Goal: Information Seeking & Learning: Learn about a topic

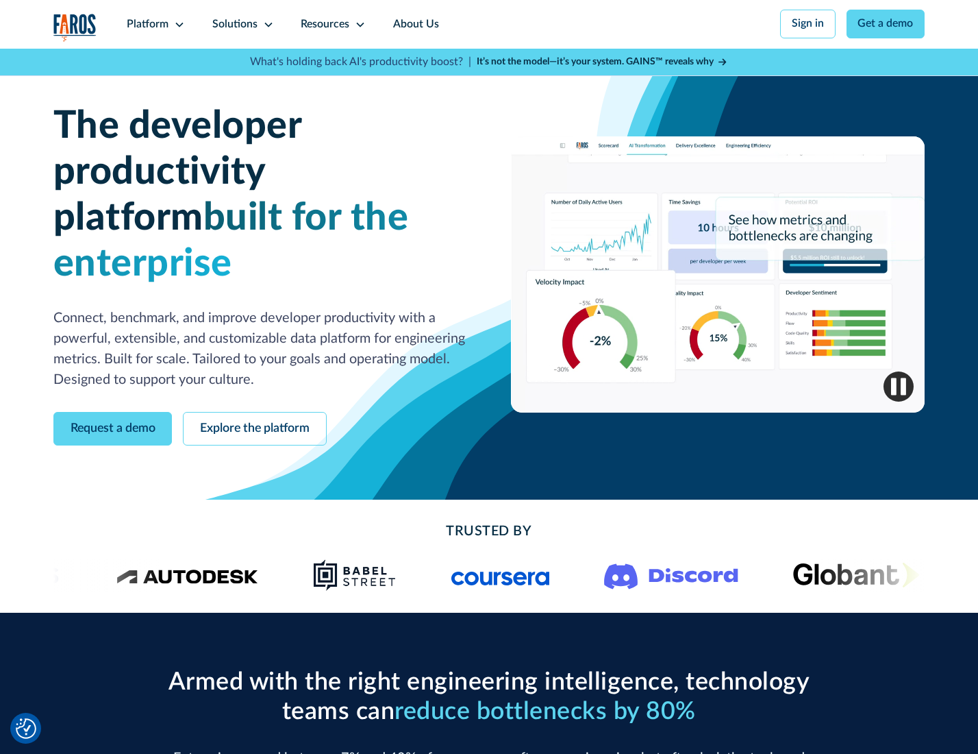
click at [177, 24] on icon at bounding box center [179, 24] width 11 height 11
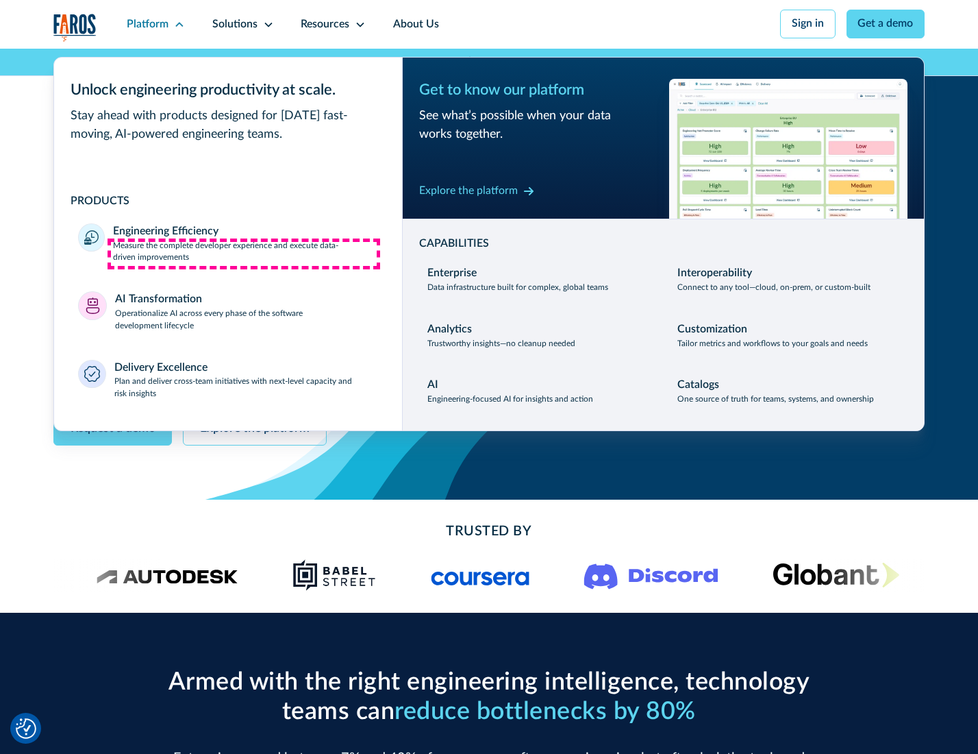
click at [244, 253] on p "Measure the complete developer experience and execute data-driven improvements" at bounding box center [245, 252] width 264 height 25
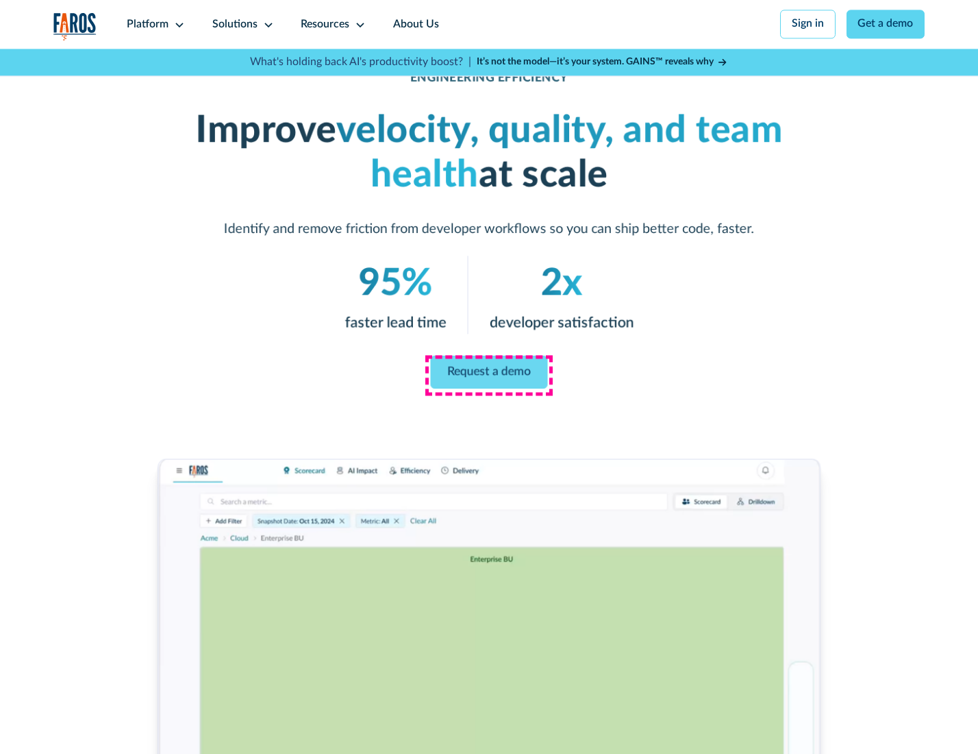
click at [488, 373] on link "Request a demo" at bounding box center [489, 372] width 117 height 33
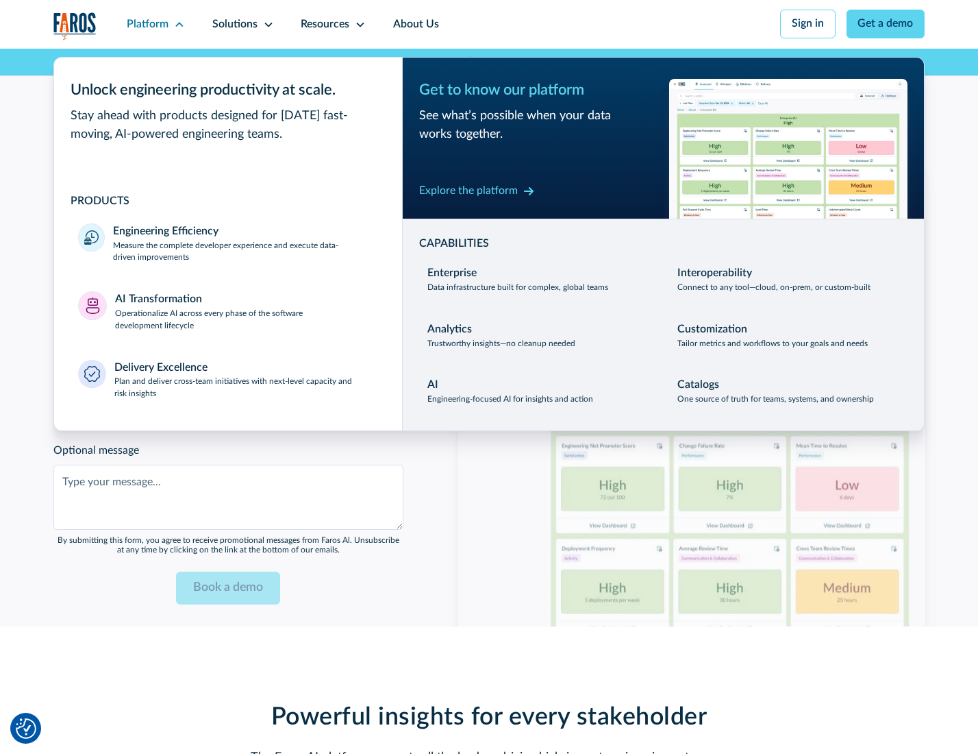
scroll to position [2982, 0]
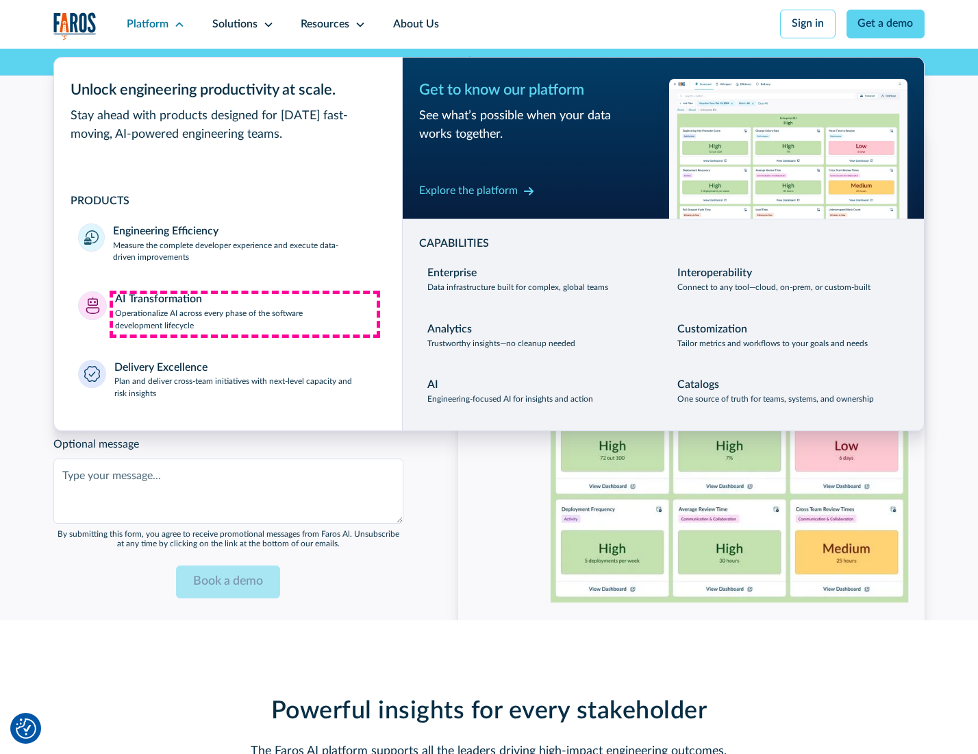
click at [245, 314] on p "Operationalize AI across every phase of the software development lifecycle" at bounding box center [246, 320] width 263 height 25
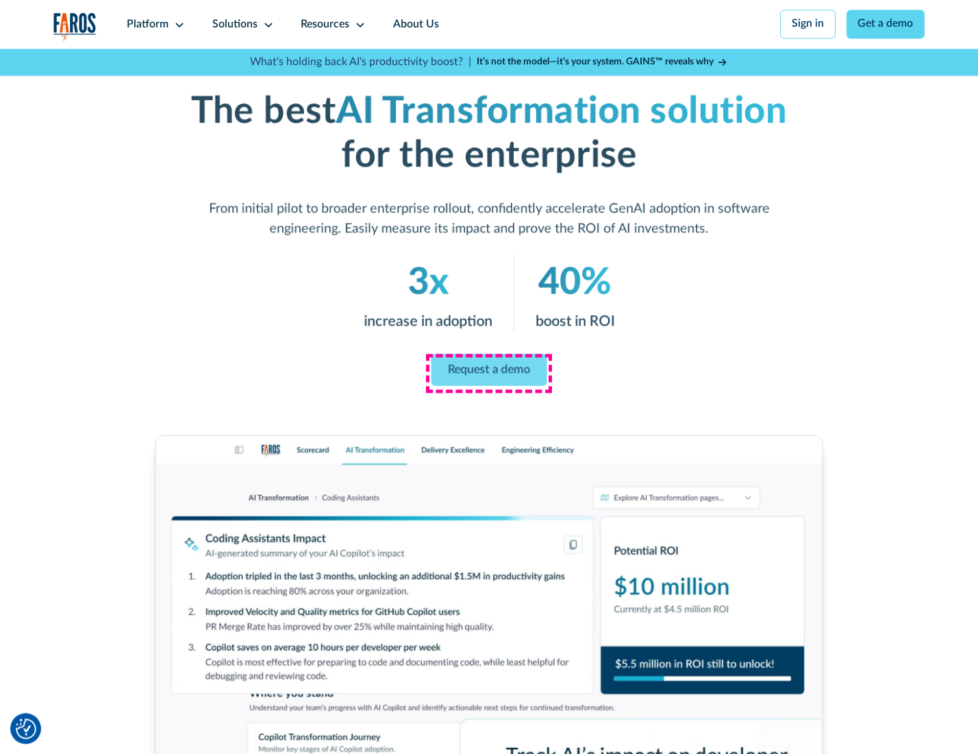
click at [488, 372] on link "Request a demo" at bounding box center [490, 369] width 116 height 32
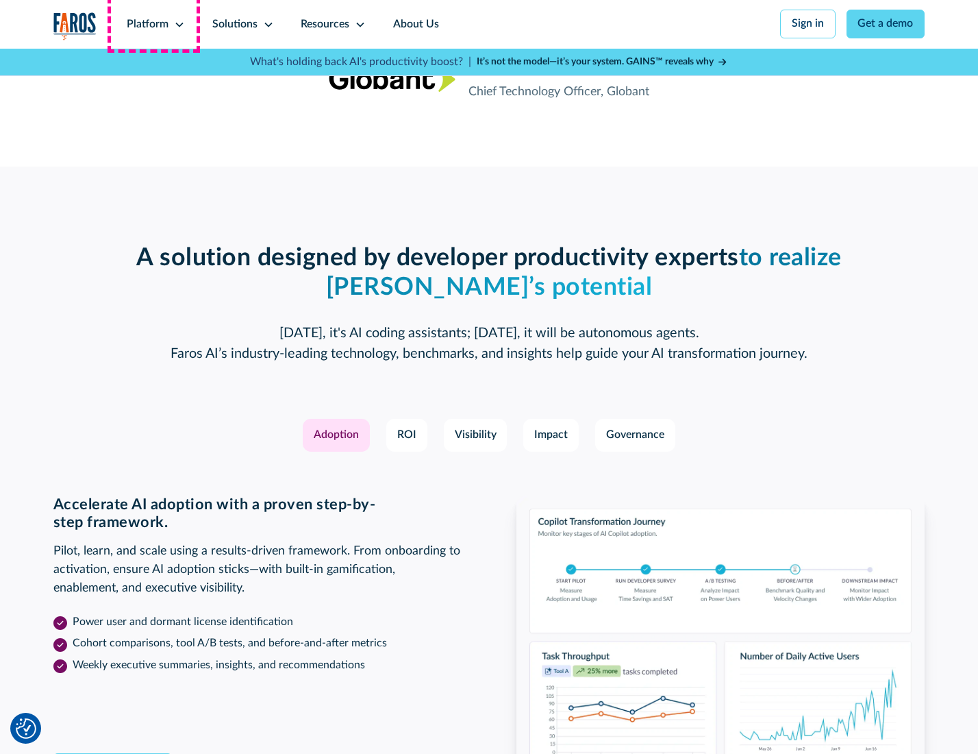
click at [153, 24] on div "Platform" at bounding box center [148, 24] width 42 height 16
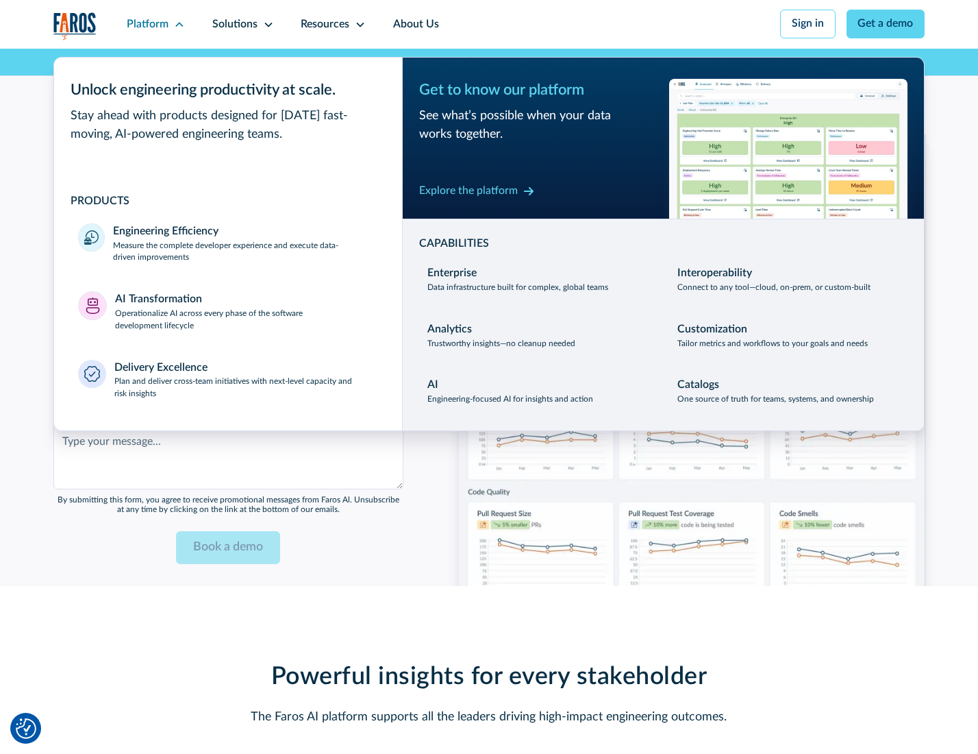
scroll to position [3312, 0]
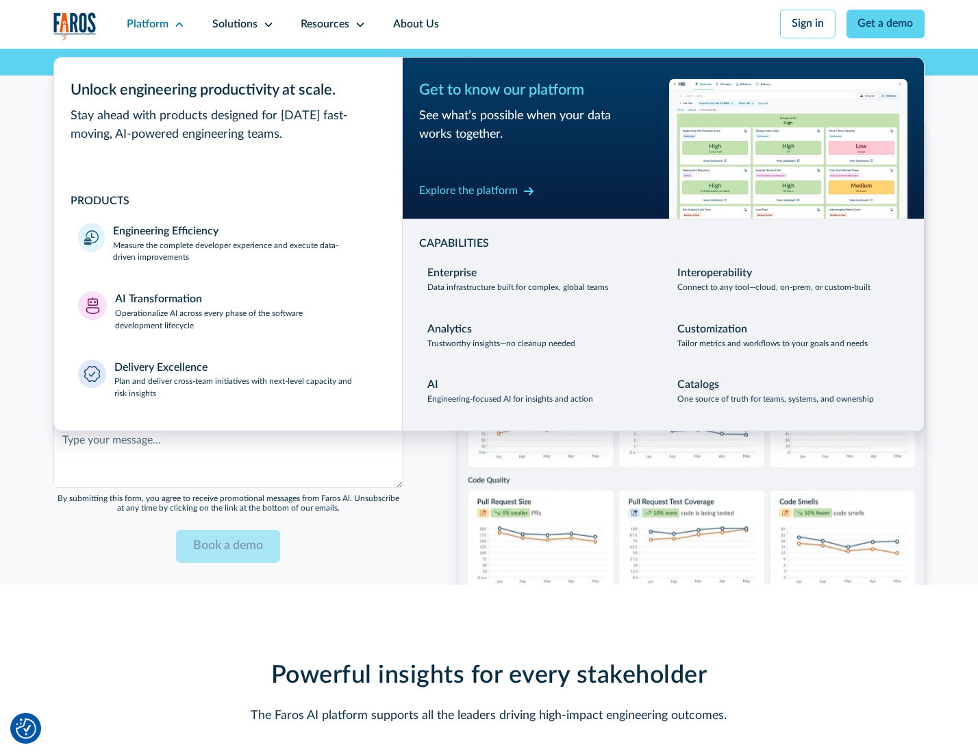
click at [468, 193] on div "Explore the platform" at bounding box center [468, 191] width 99 height 16
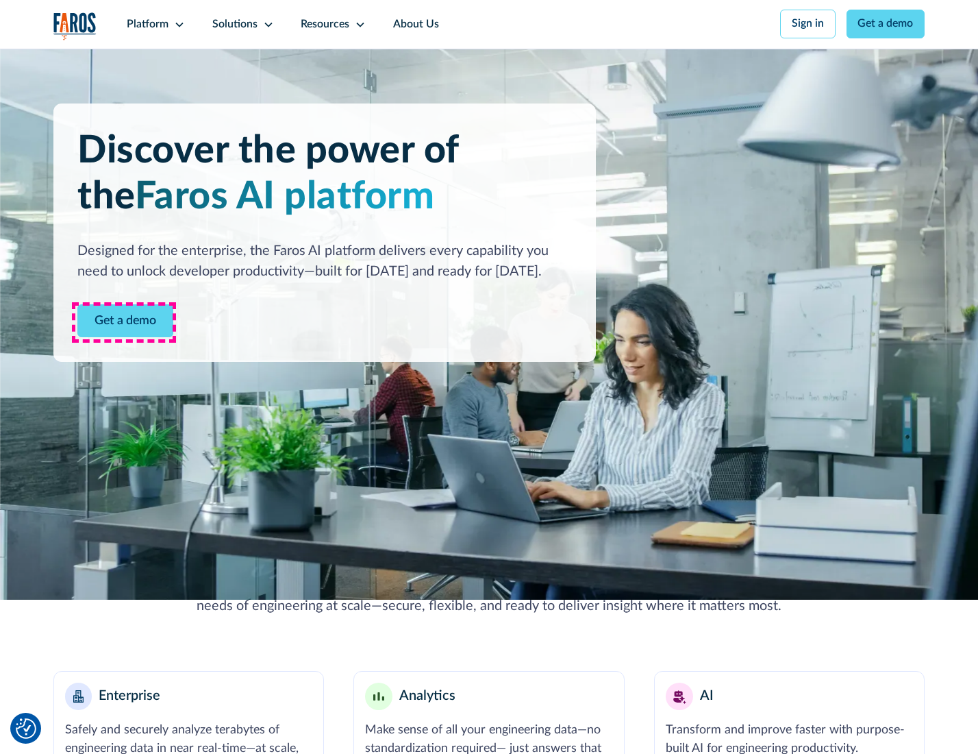
click at [124, 322] on link "Get a demo" at bounding box center [125, 321] width 96 height 34
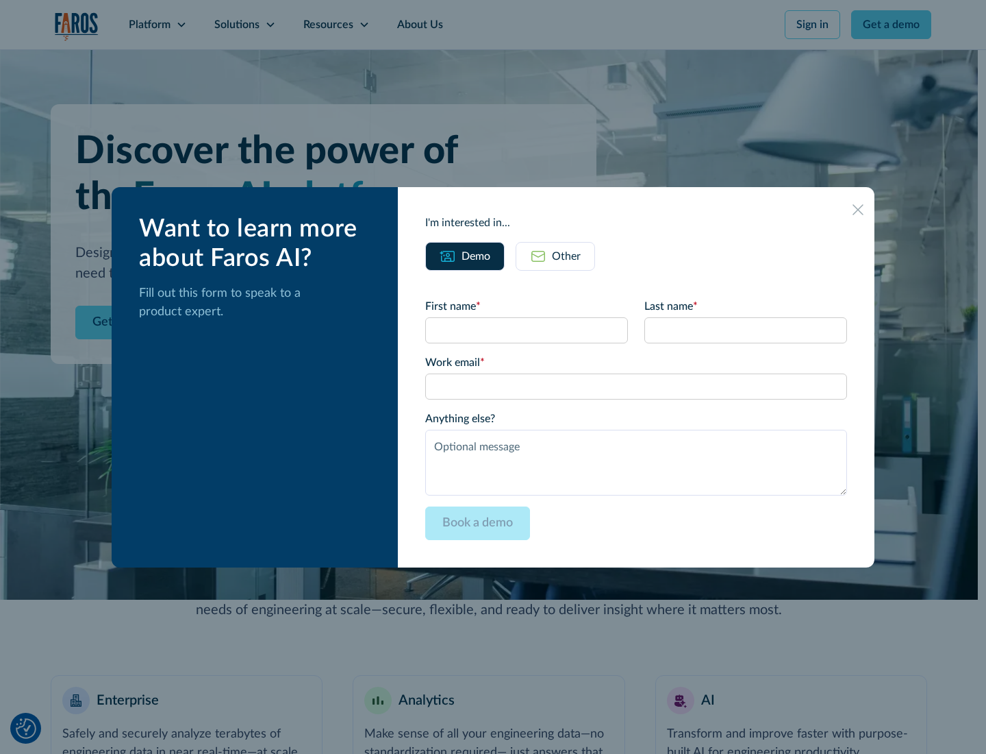
click at [566, 256] on div "Other" at bounding box center [566, 256] width 29 height 16
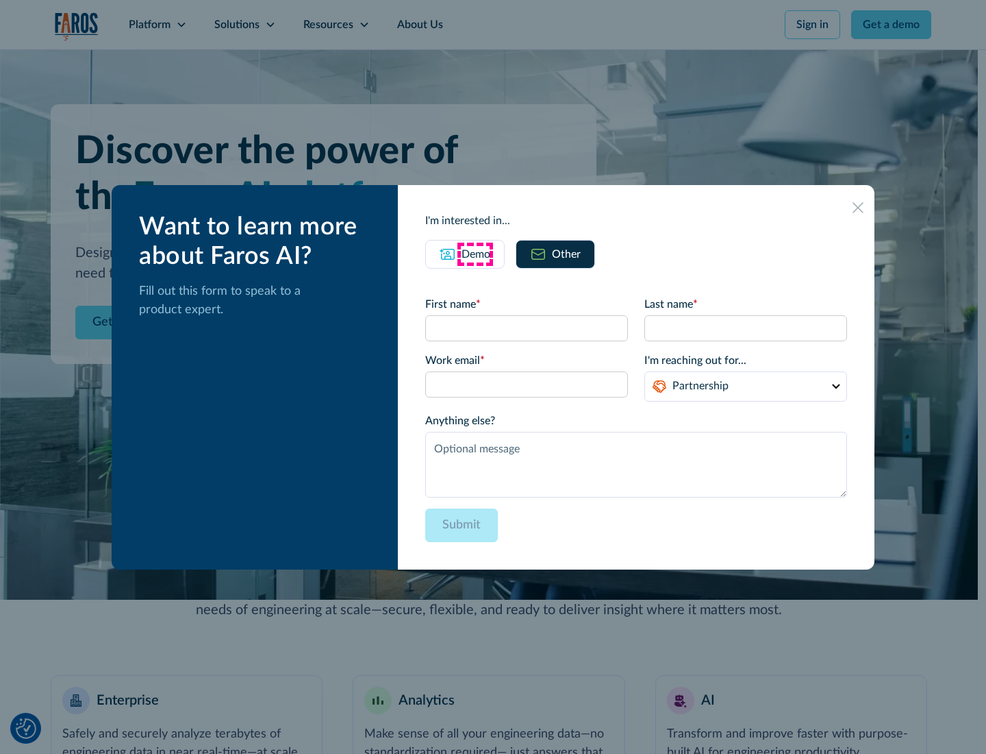
click at [475, 253] on div "Demo" at bounding box center [476, 254] width 29 height 16
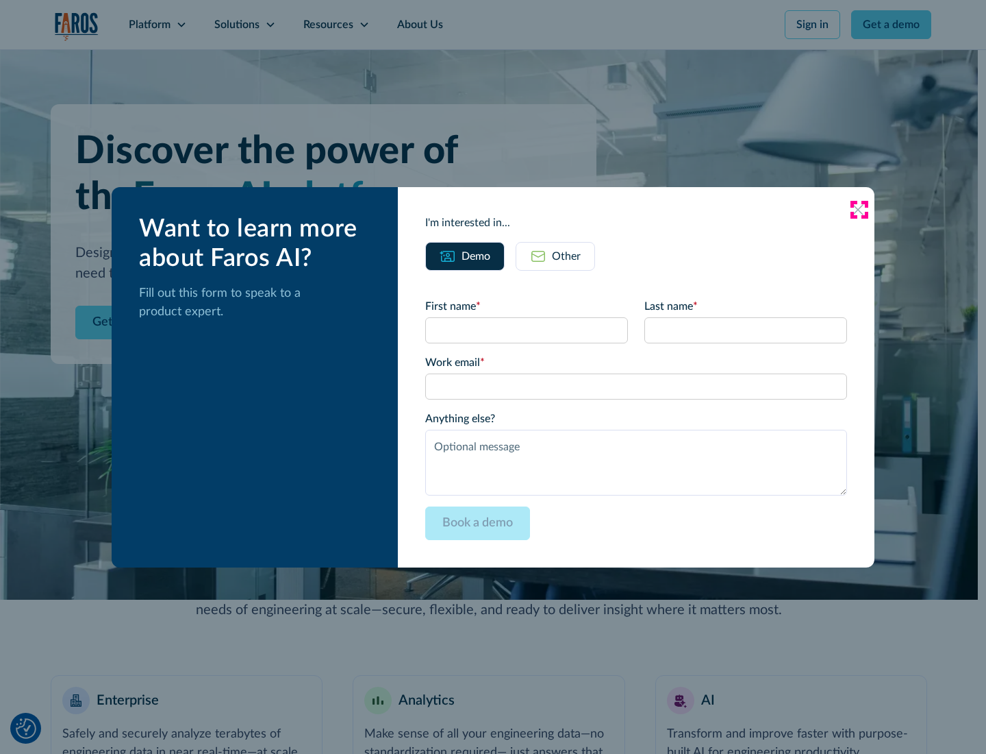
click at [859, 209] on icon at bounding box center [858, 209] width 11 height 11
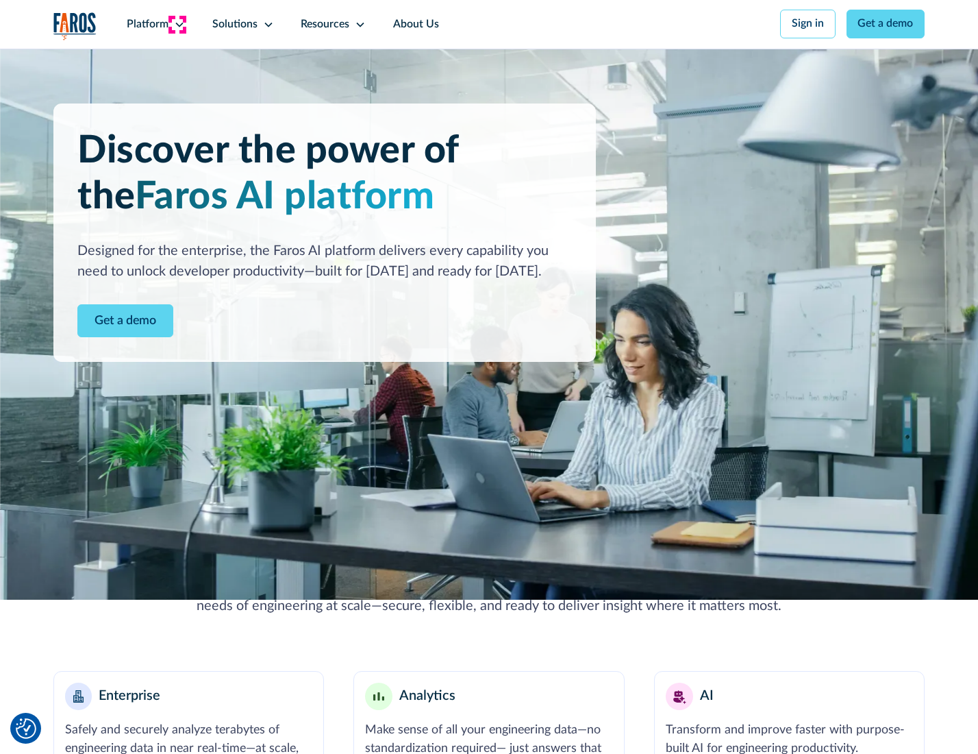
click at [177, 24] on icon at bounding box center [179, 24] width 11 height 11
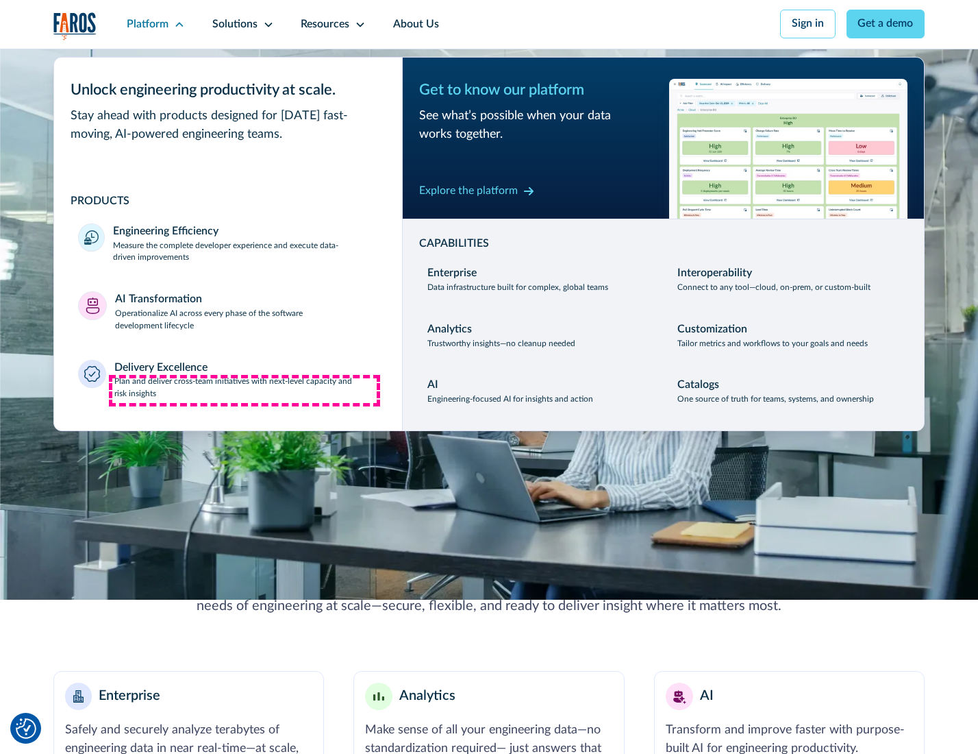
click at [245, 390] on p "Plan and deliver cross-team initiatives with next-level capacity and risk insig…" at bounding box center [246, 387] width 264 height 25
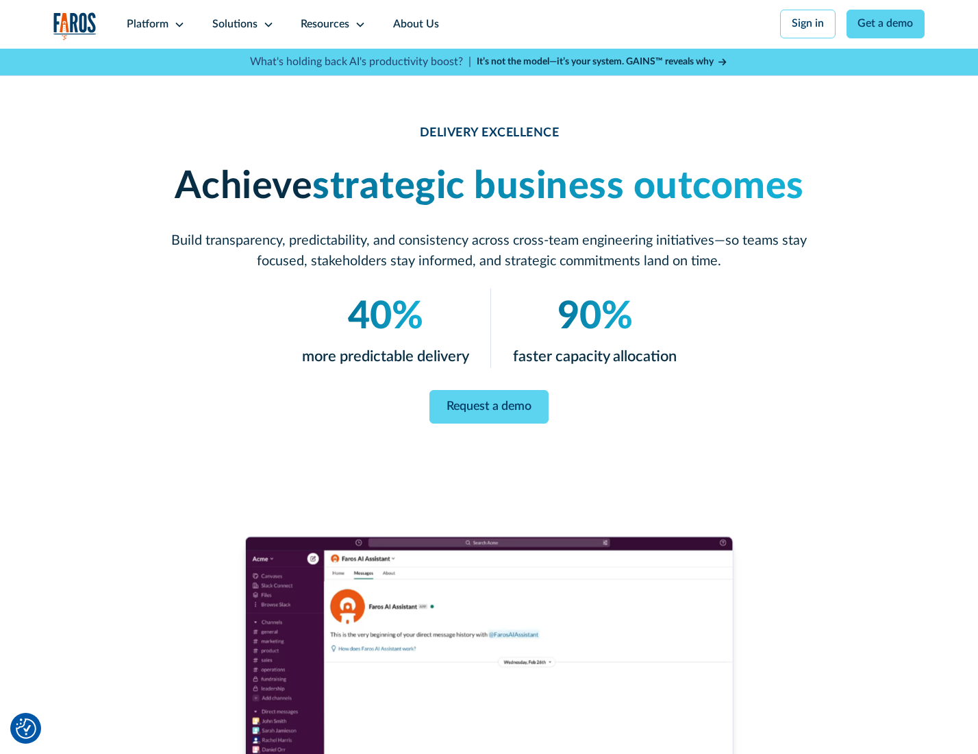
click at [266, 24] on icon at bounding box center [268, 24] width 11 height 11
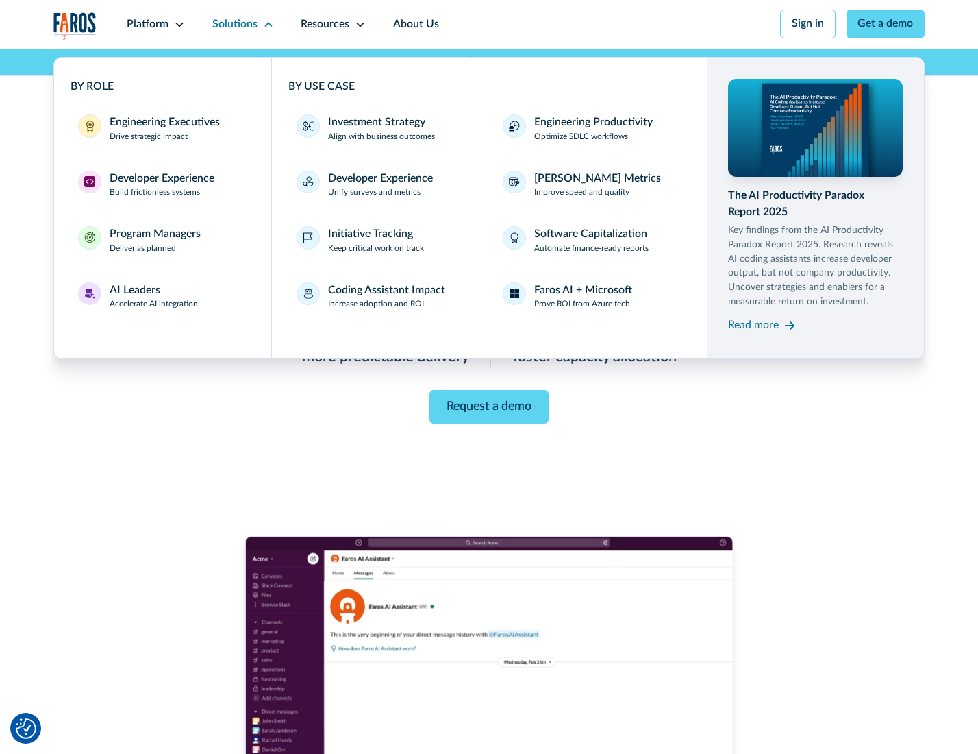
click at [160, 129] on div "Engineering Executives" at bounding box center [165, 122] width 110 height 16
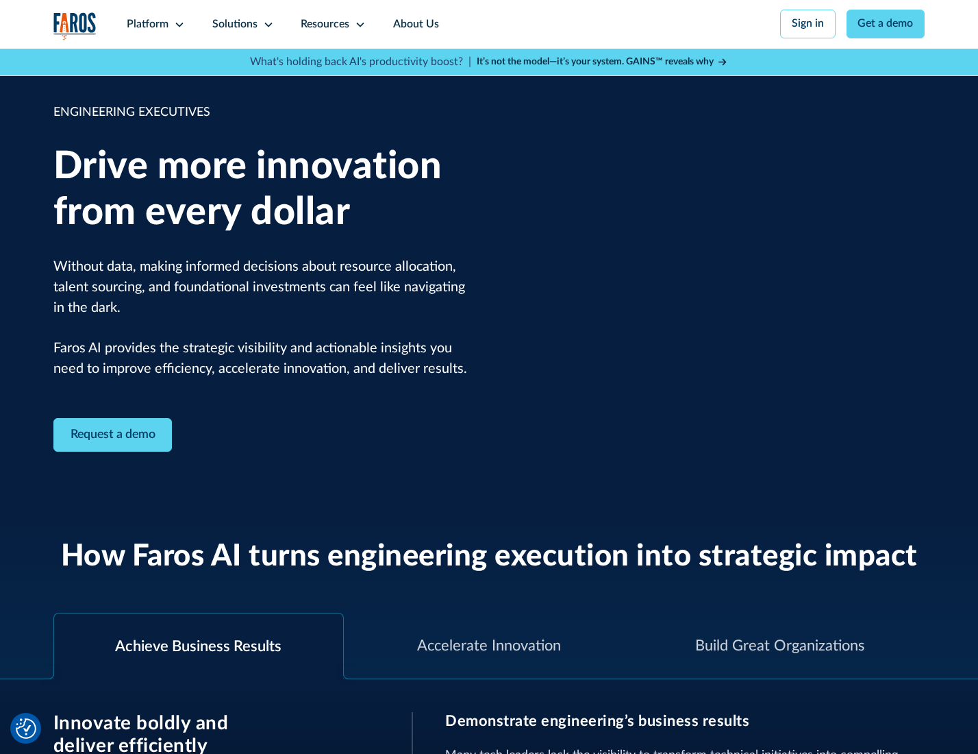
click at [266, 24] on icon at bounding box center [268, 24] width 11 height 11
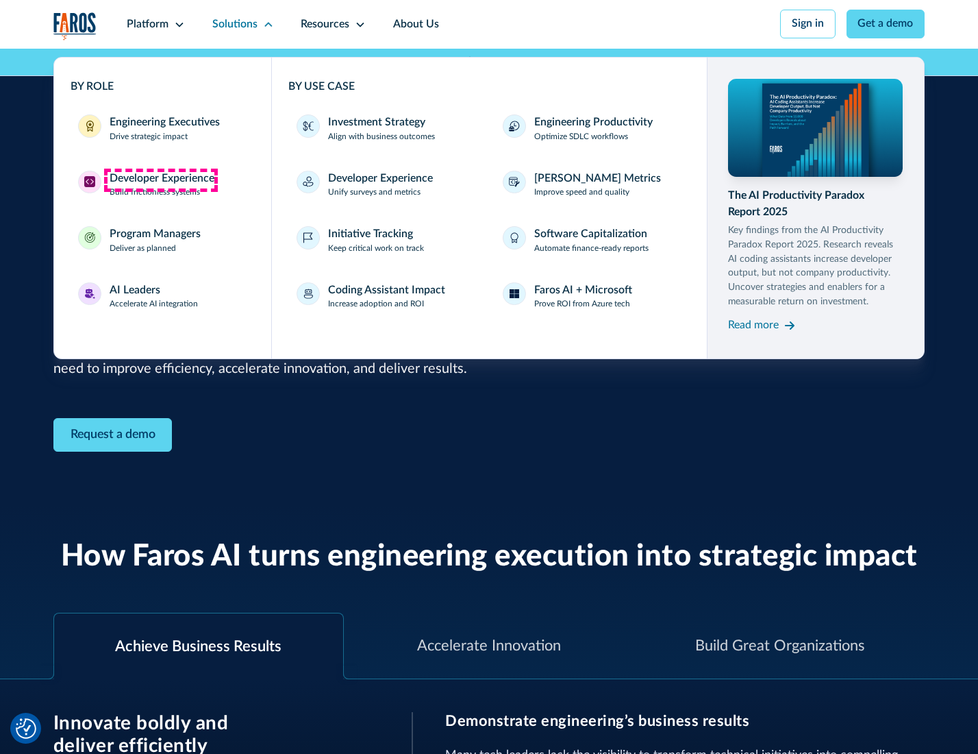
click at [160, 179] on div "Developer Experience" at bounding box center [162, 179] width 105 height 16
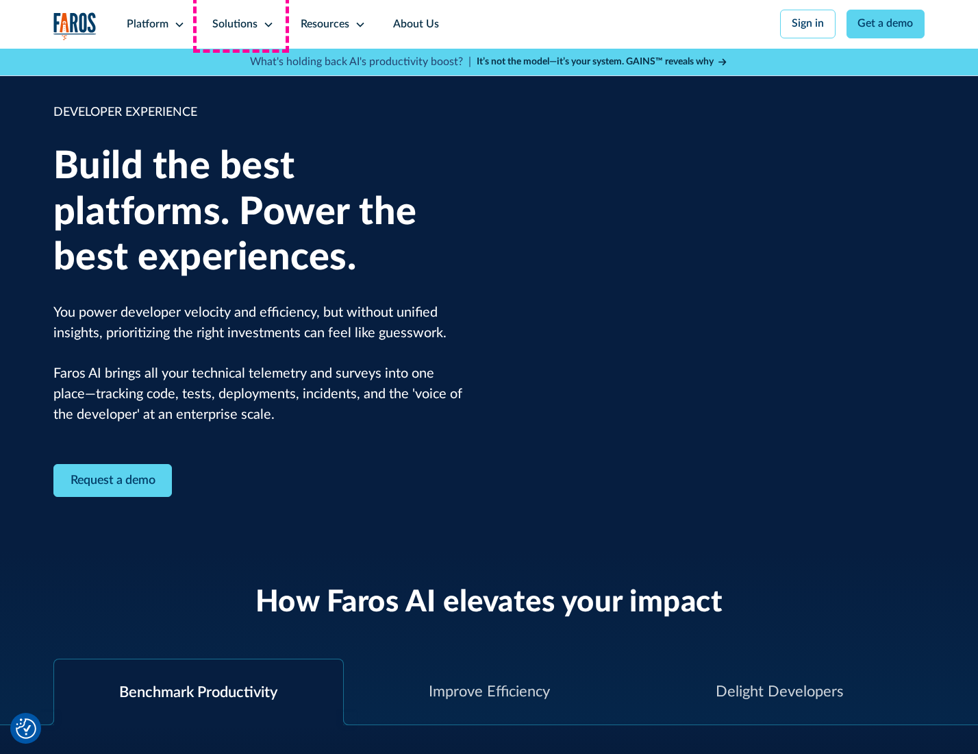
click at [241, 24] on div "Solutions" at bounding box center [234, 24] width 45 height 16
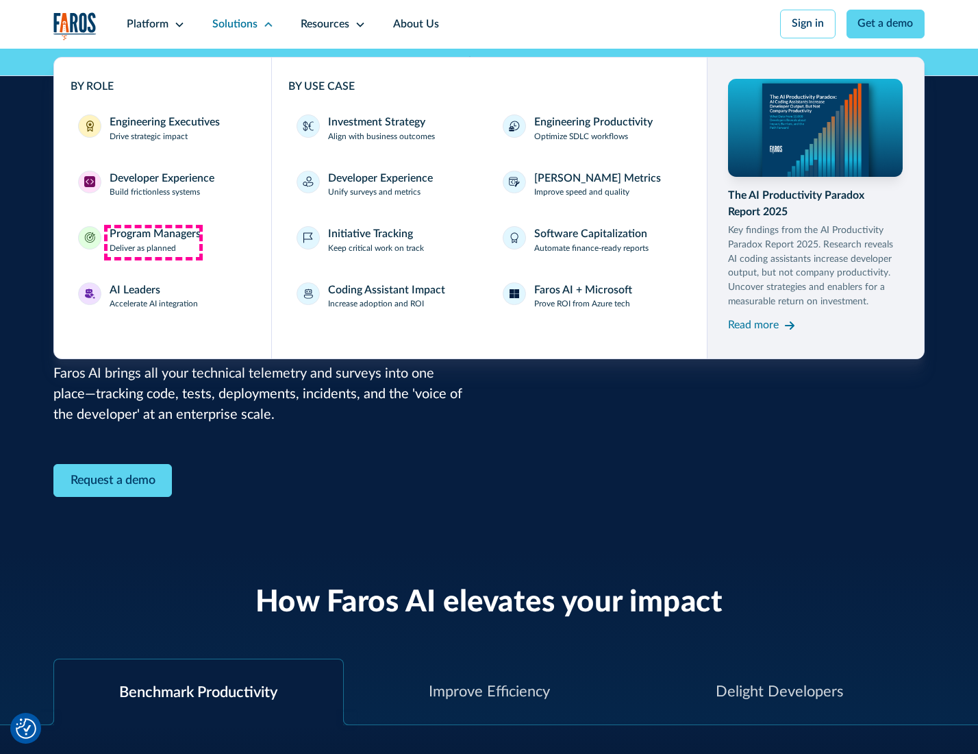
click at [153, 242] on div "Program Managers" at bounding box center [155, 234] width 91 height 16
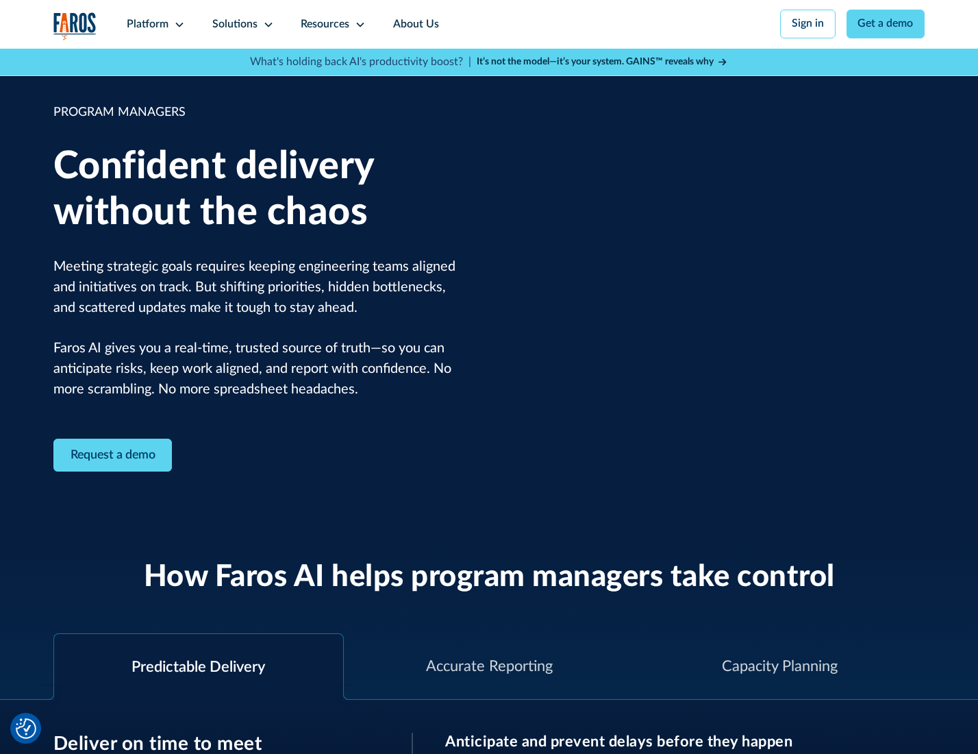
click at [266, 25] on icon at bounding box center [268, 24] width 11 height 11
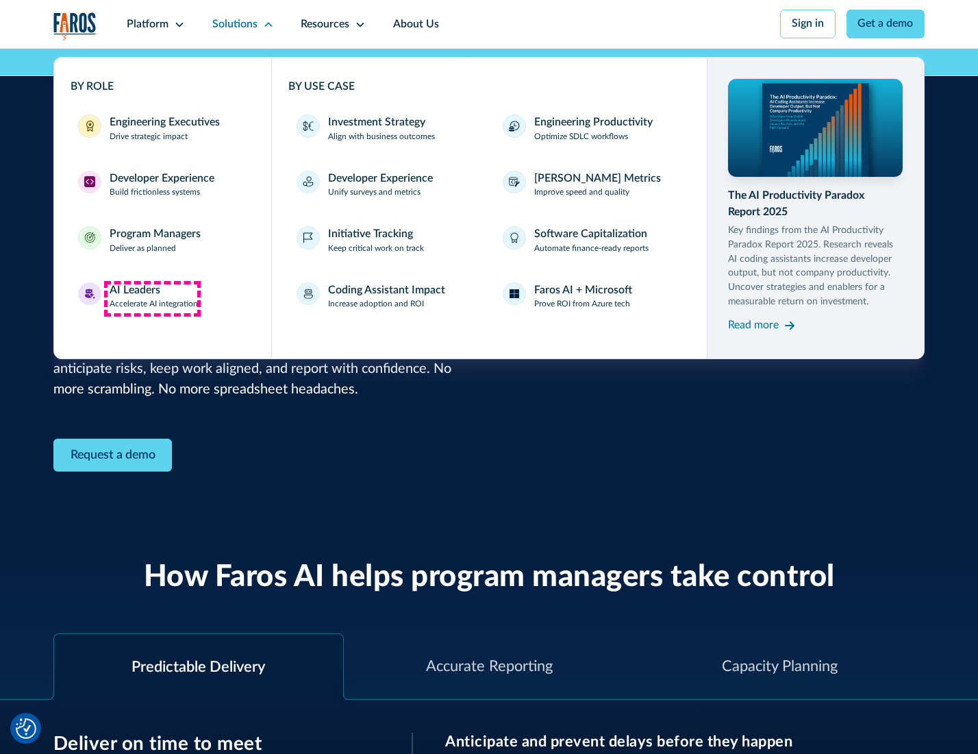
click at [152, 298] on div "AI Leaders" at bounding box center [135, 290] width 51 height 16
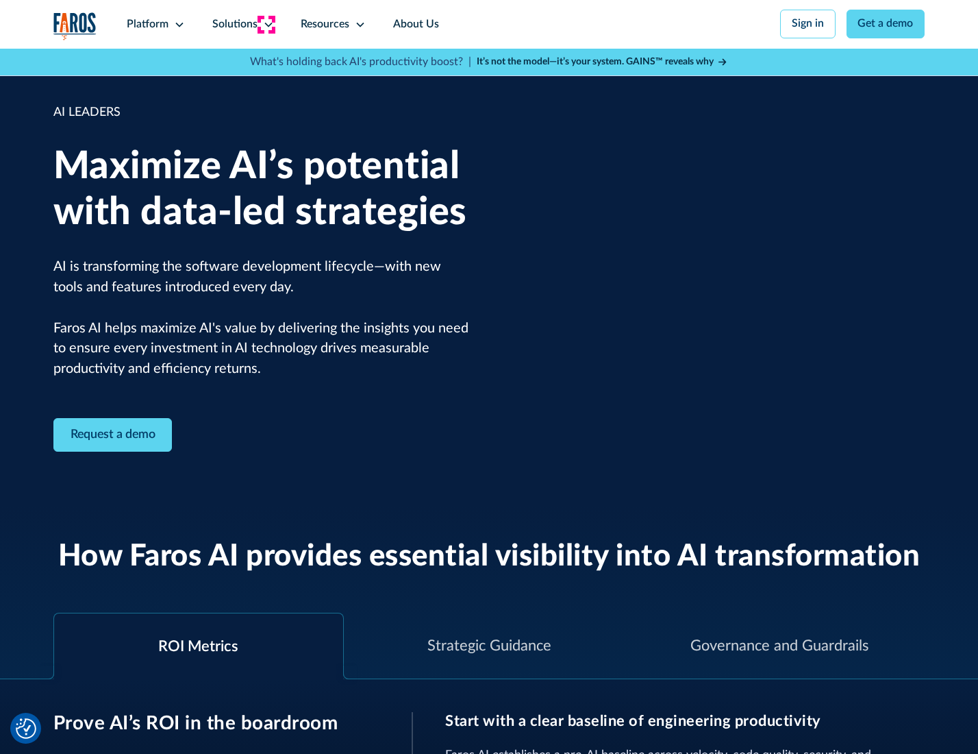
click at [266, 24] on icon at bounding box center [268, 24] width 11 height 11
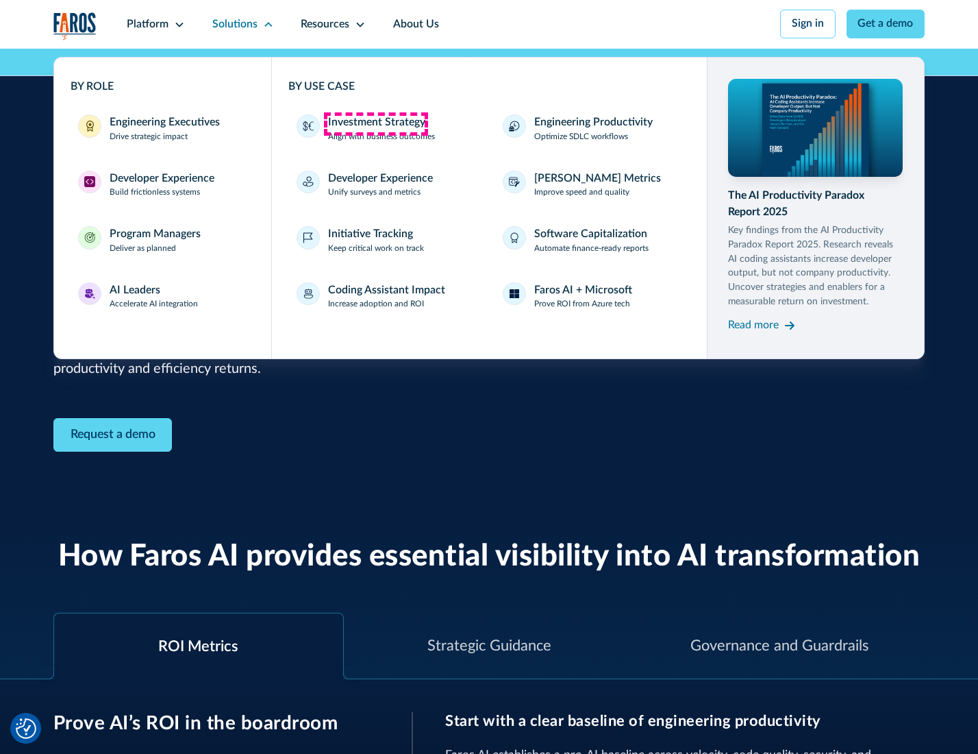
click at [375, 123] on div "Investment Strategy" at bounding box center [376, 122] width 97 height 16
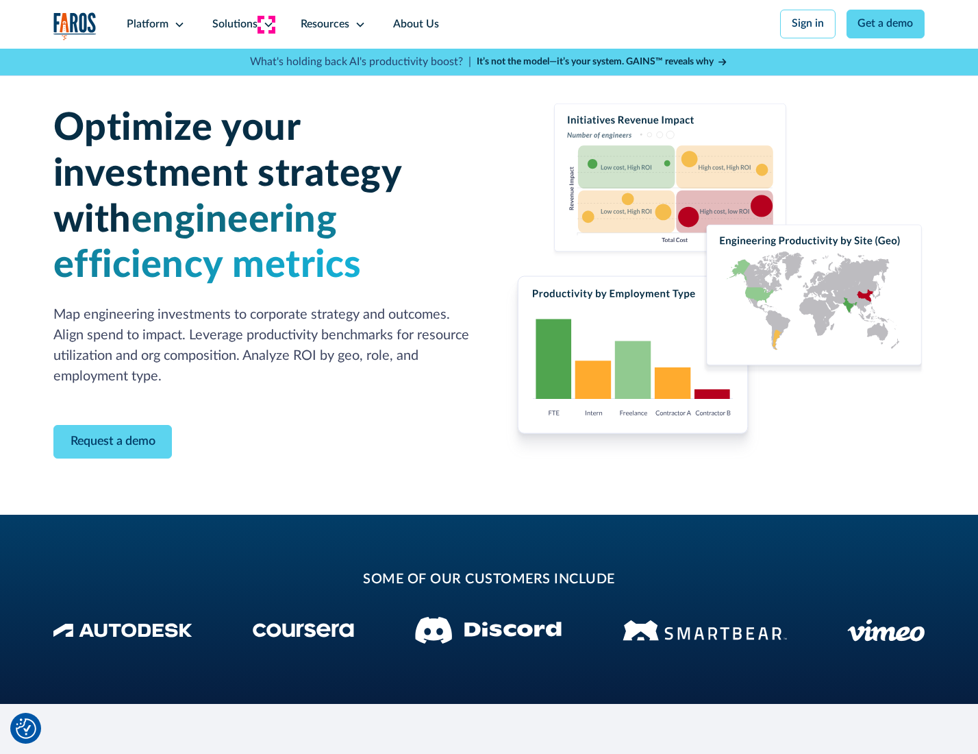
click at [266, 24] on icon at bounding box center [268, 24] width 11 height 11
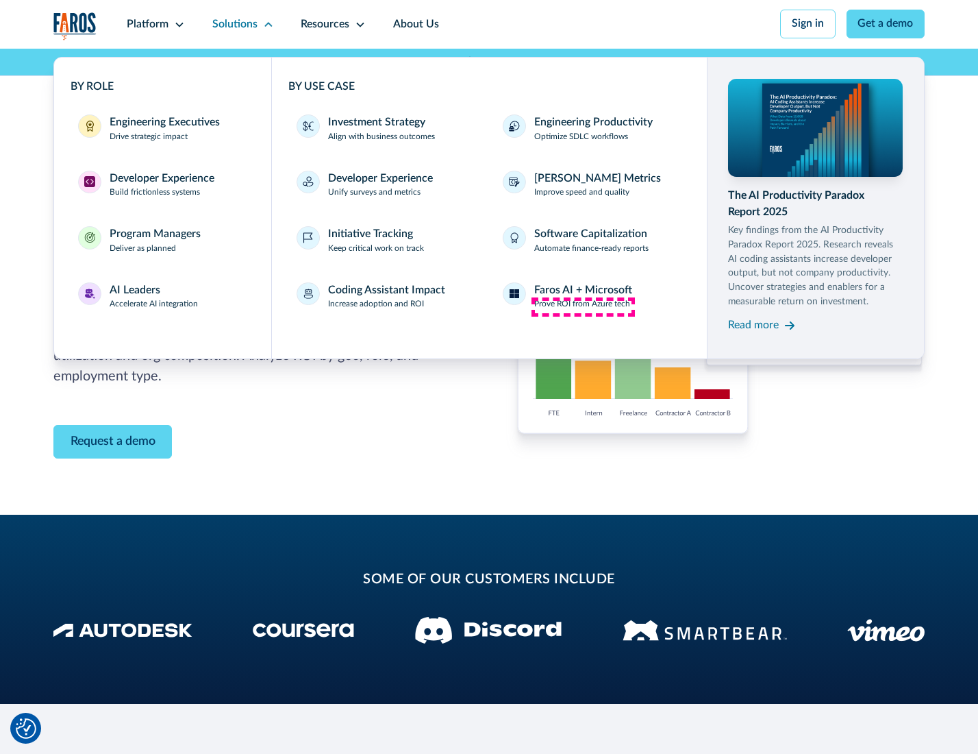
click at [583, 306] on p "Prove ROI from Azure tech" at bounding box center [582, 304] width 96 height 12
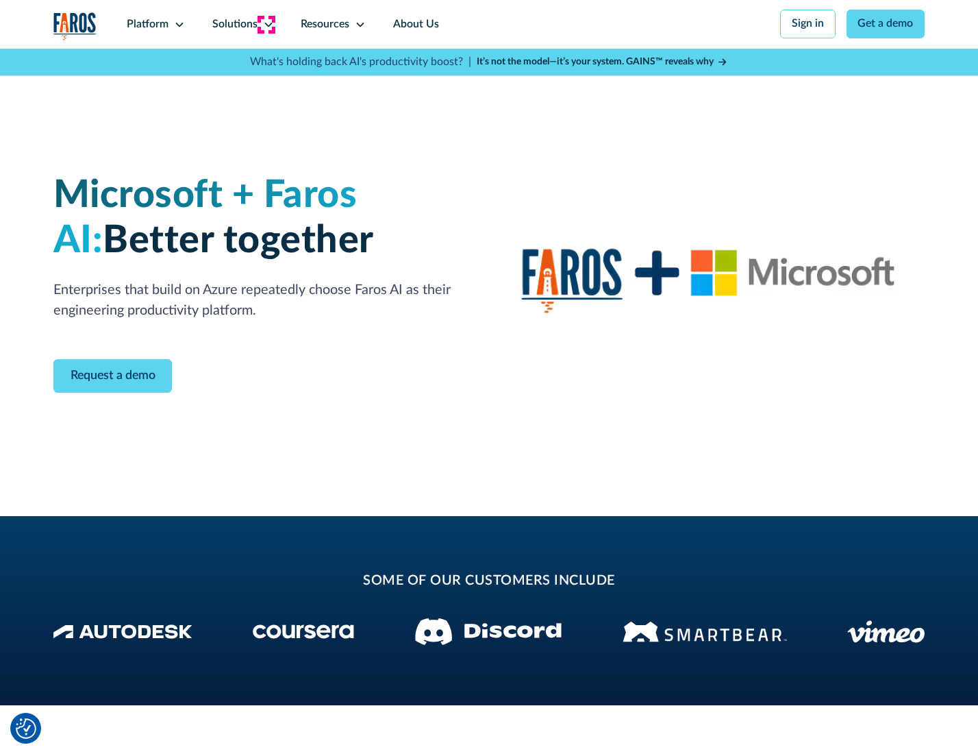
click at [266, 24] on icon at bounding box center [268, 24] width 11 height 11
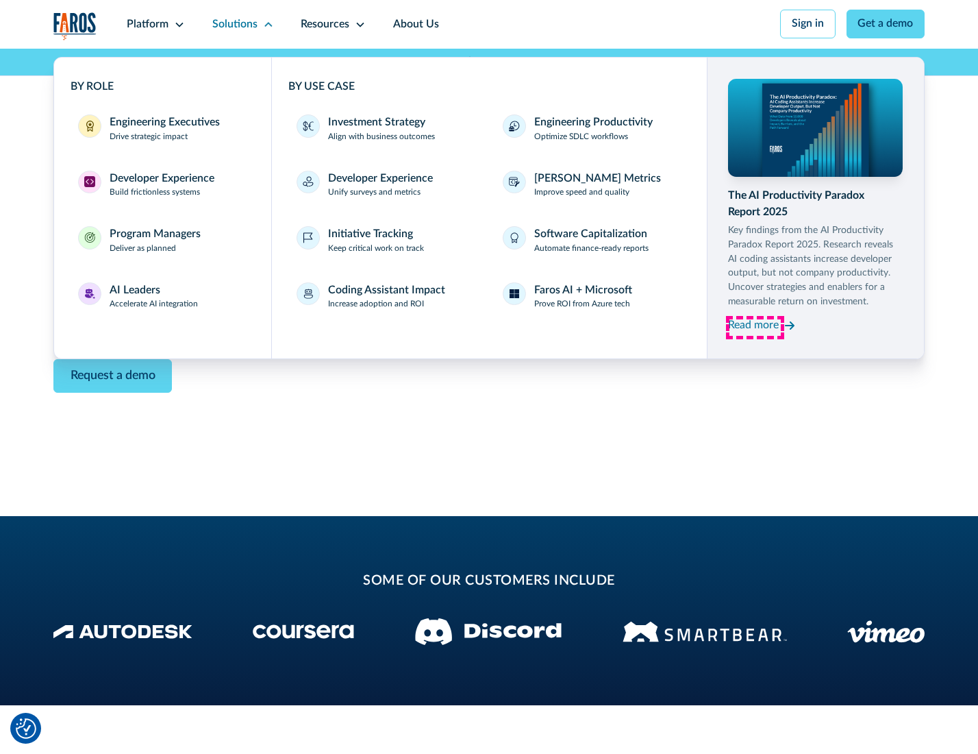
click at [755, 327] on div "Read more" at bounding box center [753, 325] width 51 height 16
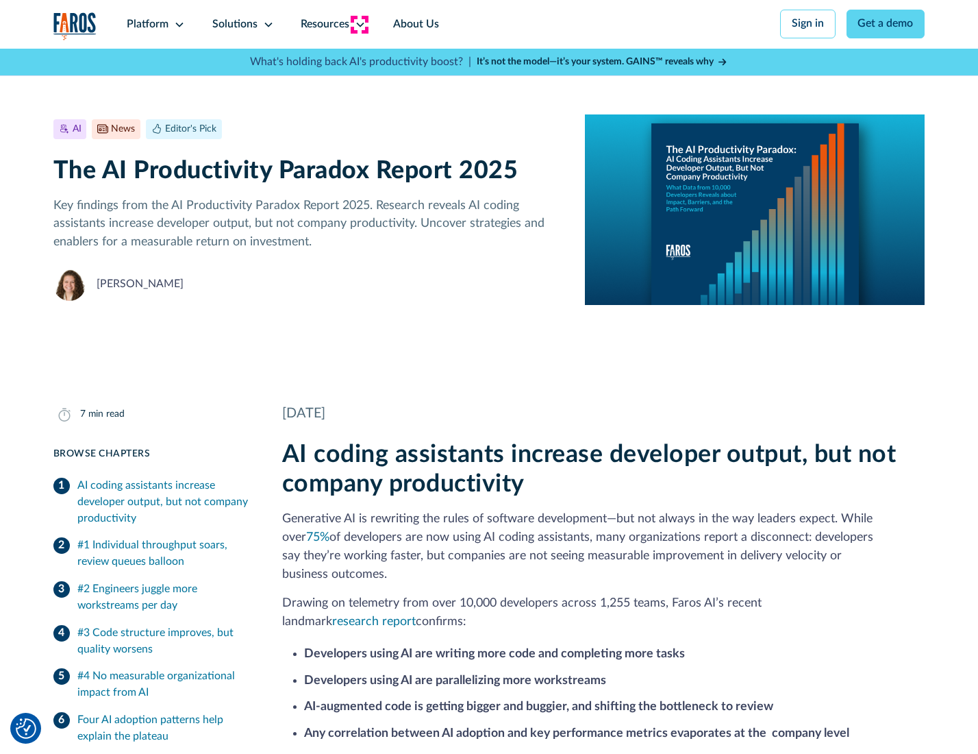
click at [359, 24] on icon at bounding box center [360, 24] width 11 height 11
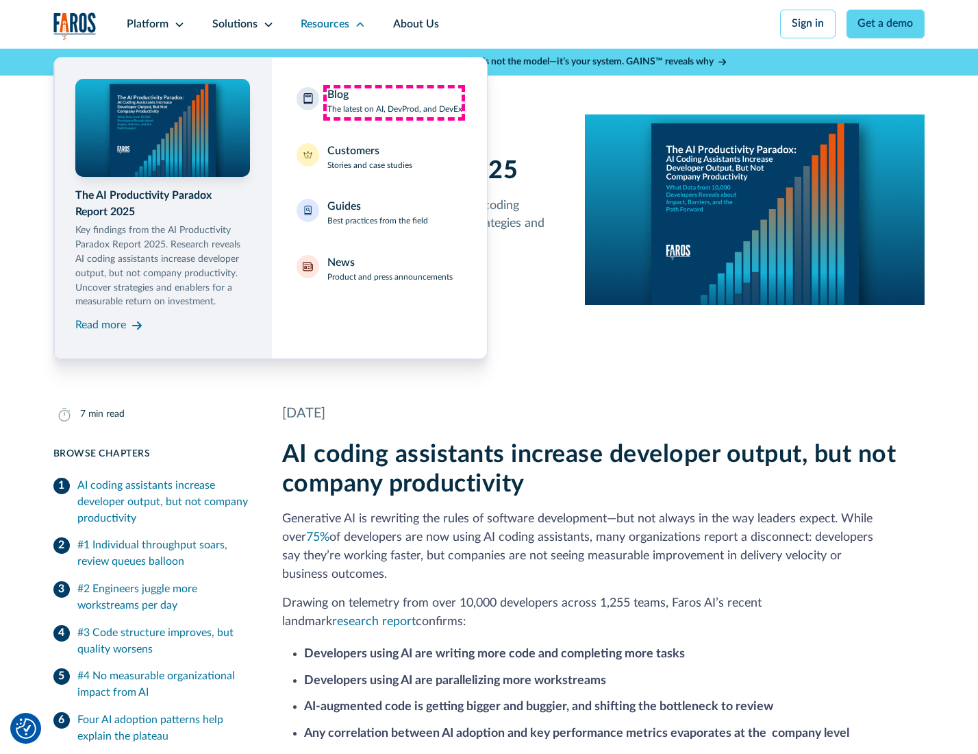
click at [394, 102] on div "Blog The latest on AI, DevProd, and DevEx" at bounding box center [394, 101] width 135 height 29
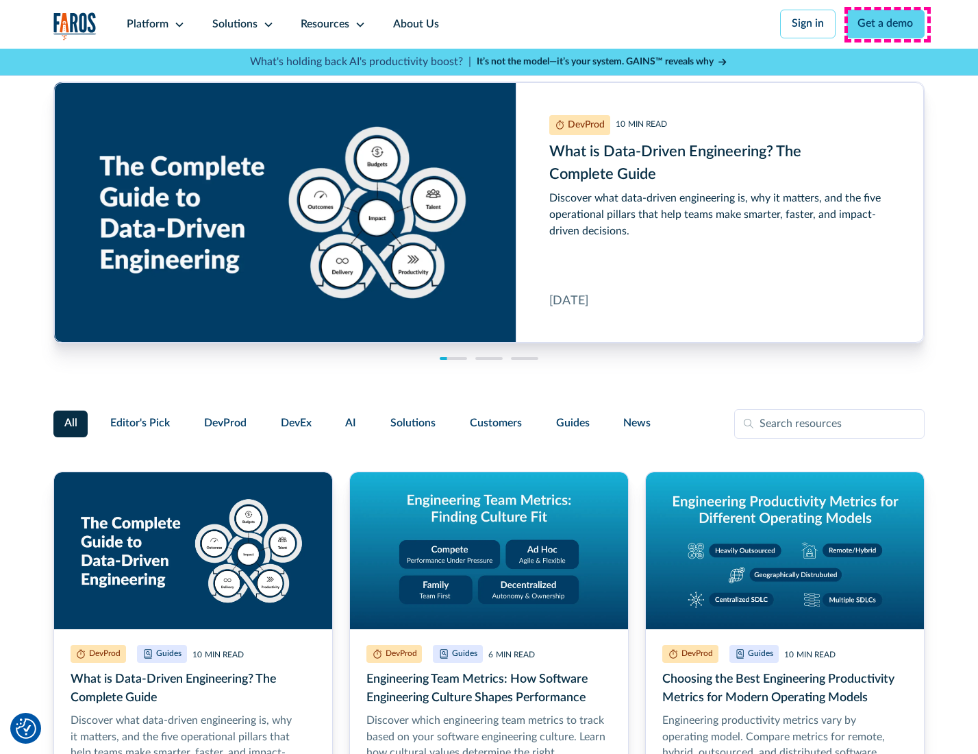
click at [887, 24] on link "Get a demo" at bounding box center [886, 24] width 79 height 29
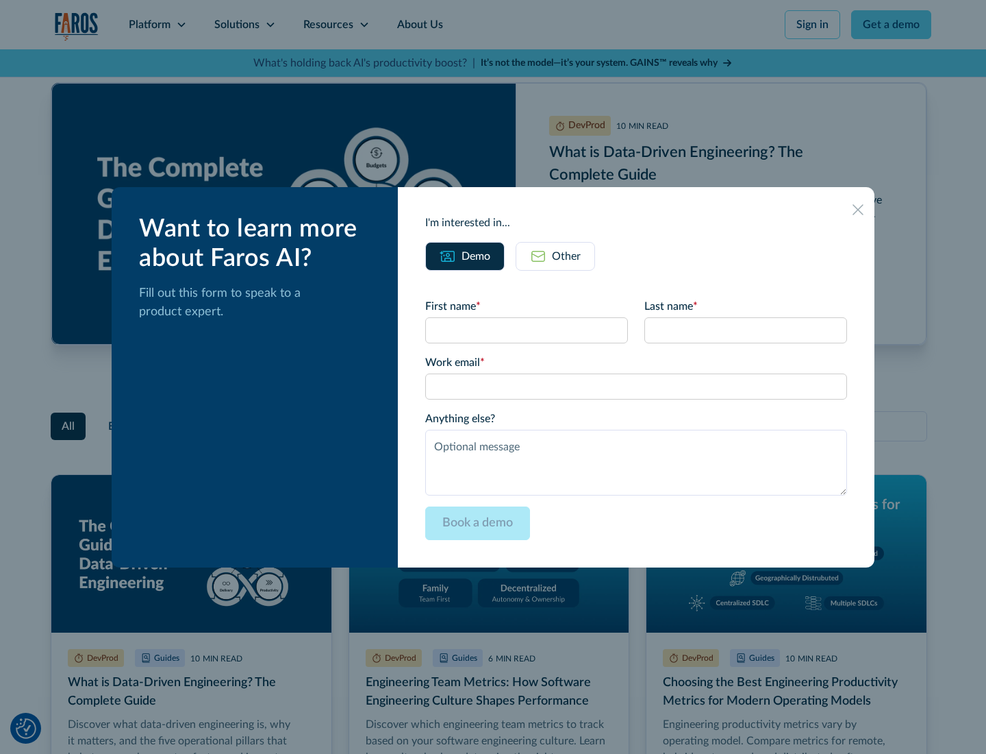
click at [555, 256] on div "Other" at bounding box center [566, 256] width 29 height 16
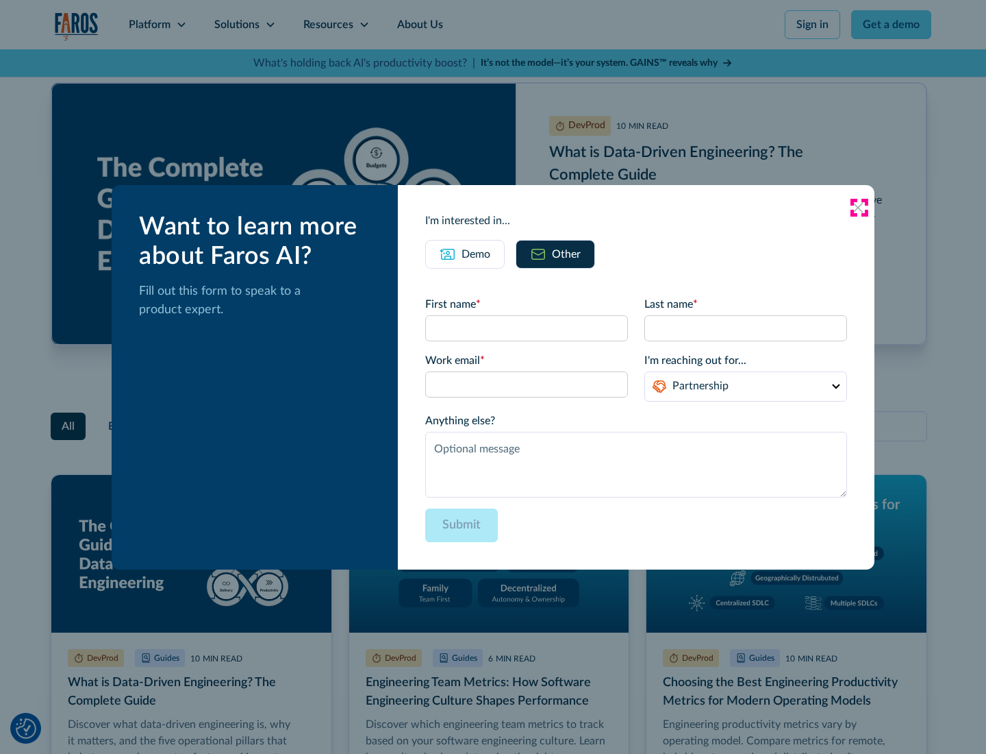
click at [859, 207] on icon at bounding box center [858, 207] width 11 height 11
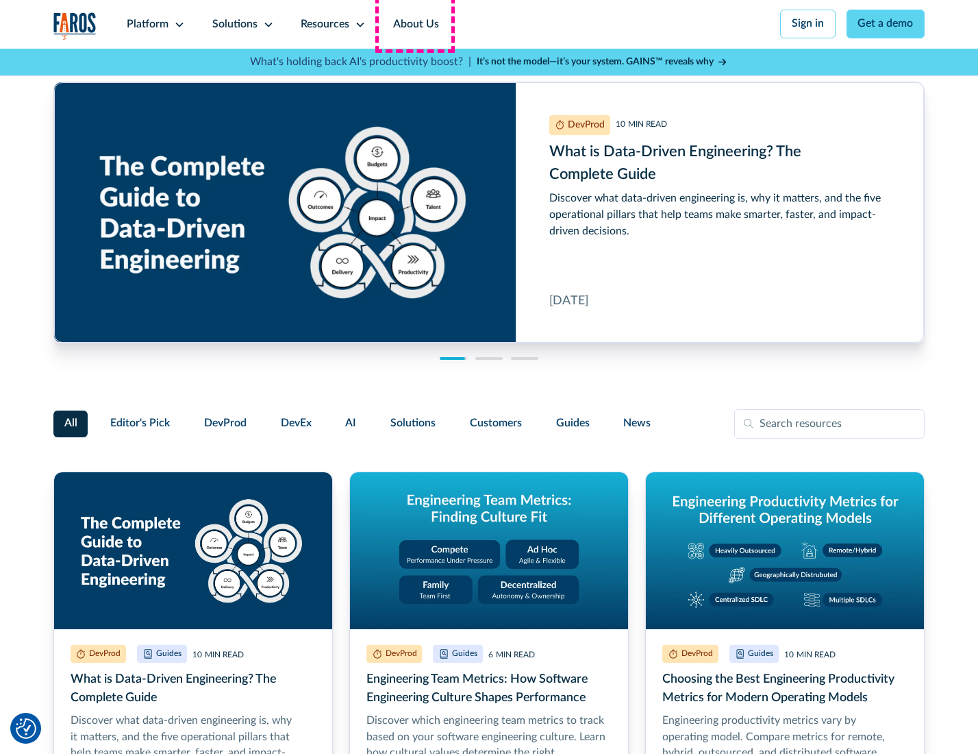
click at [414, 24] on link "About Us" at bounding box center [416, 24] width 73 height 49
